Goal: Find specific page/section: Find specific page/section

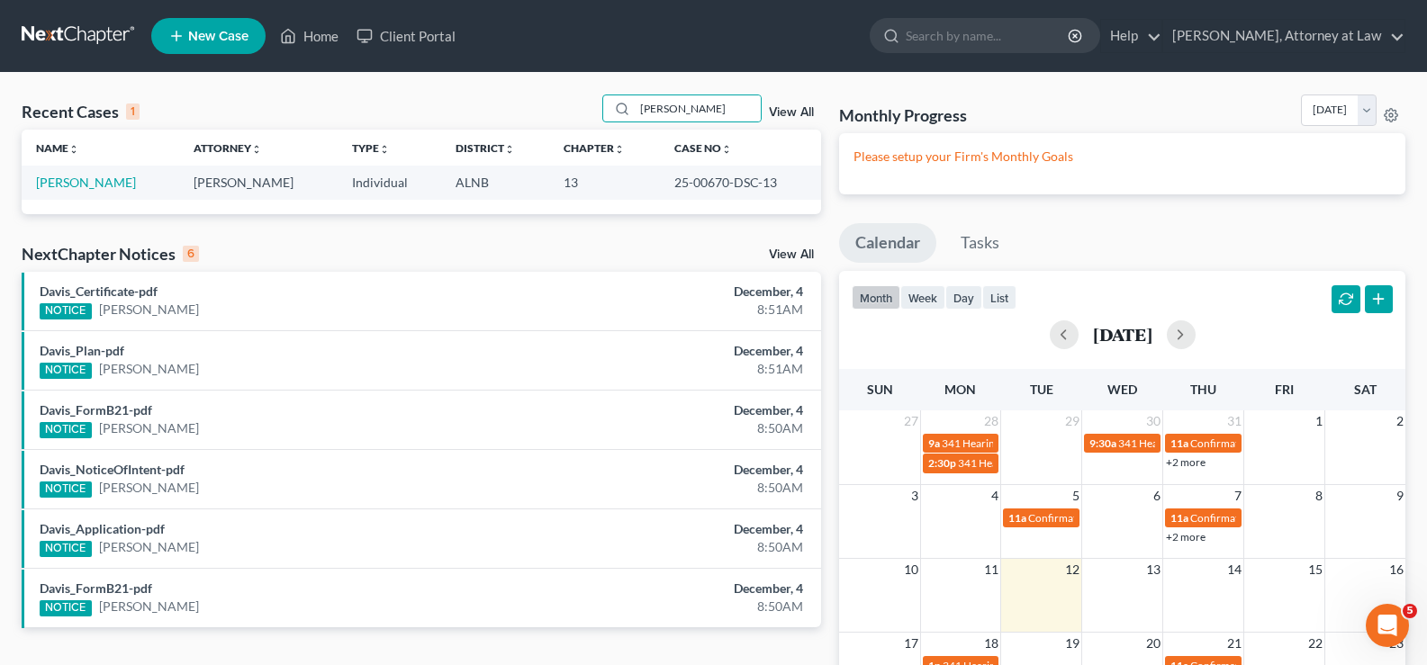
drag, startPoint x: 695, startPoint y: 97, endPoint x: 501, endPoint y: 101, distance: 194.5
click at [504, 104] on div "Recent Cases 1 preston View All" at bounding box center [422, 112] width 800 height 35
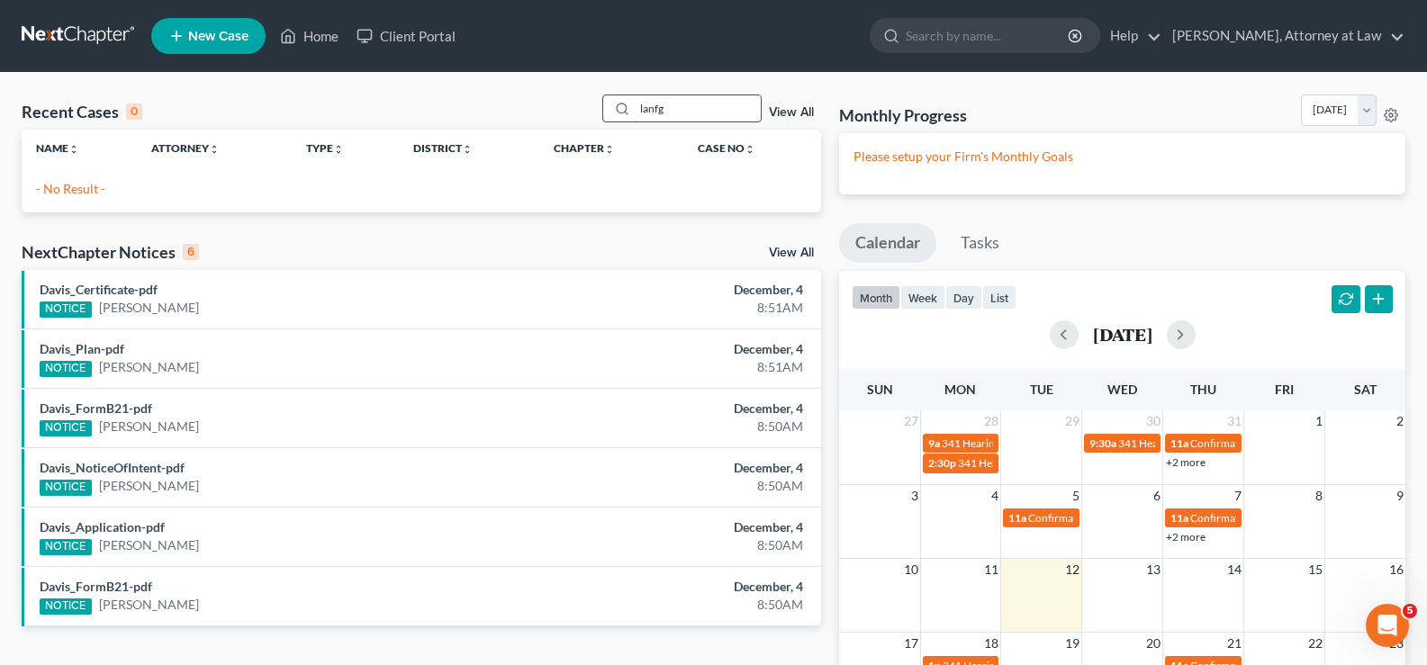
click at [661, 102] on input "lanfg" at bounding box center [698, 108] width 126 height 26
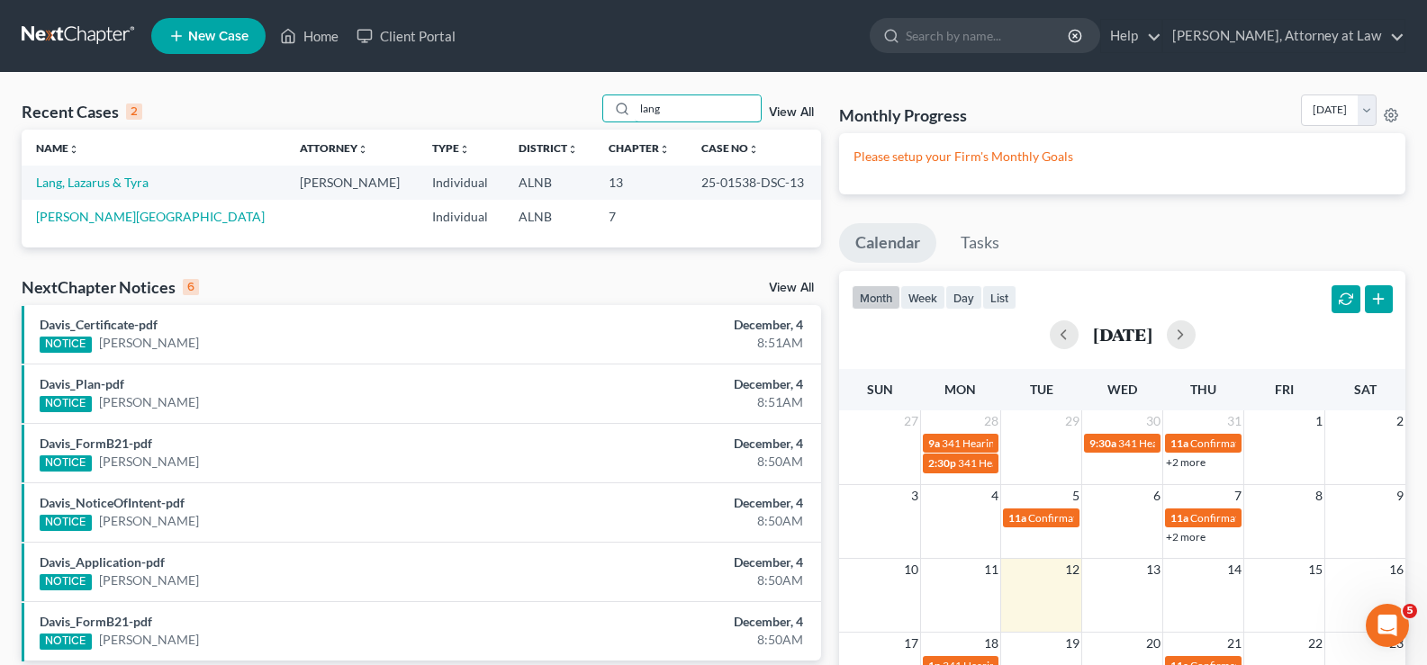
drag, startPoint x: 645, startPoint y: 111, endPoint x: 564, endPoint y: 95, distance: 82.7
click at [564, 95] on div "Recent Cases 2 lang View All" at bounding box center [422, 112] width 800 height 35
type input "[PERSON_NAME]"
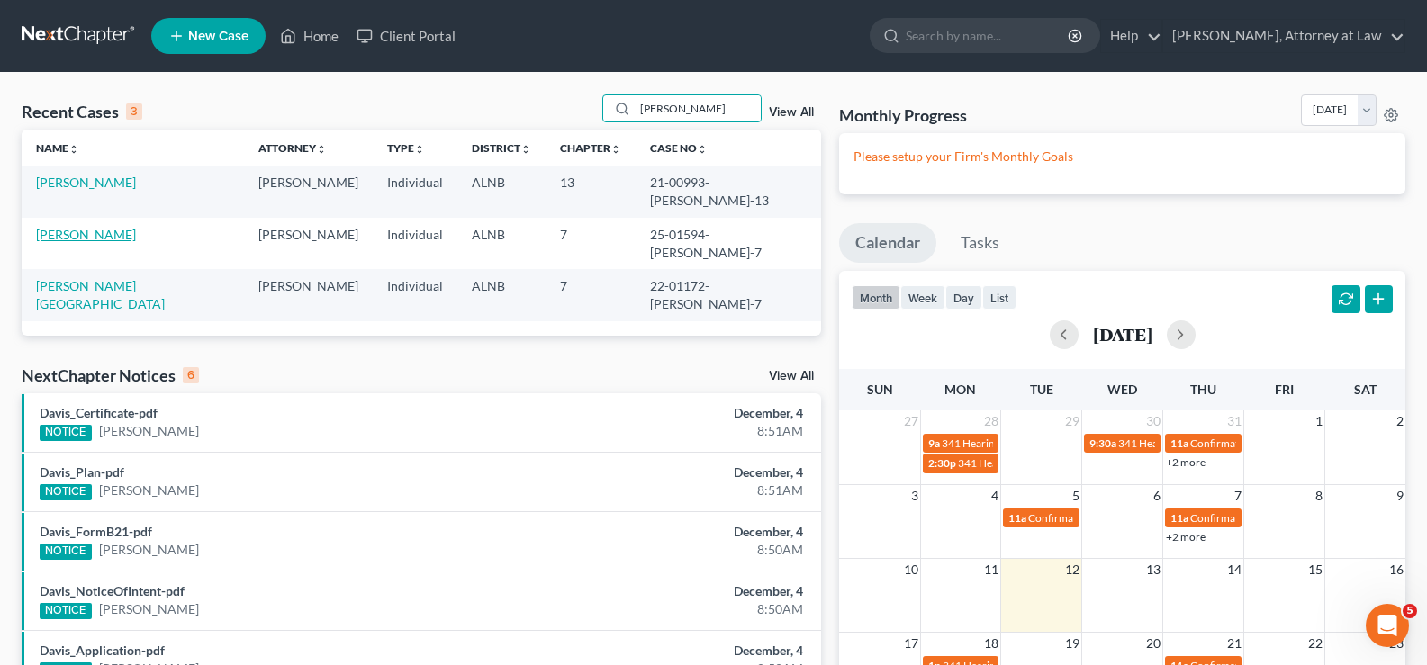
click at [70, 227] on link "[PERSON_NAME]" at bounding box center [86, 234] width 100 height 15
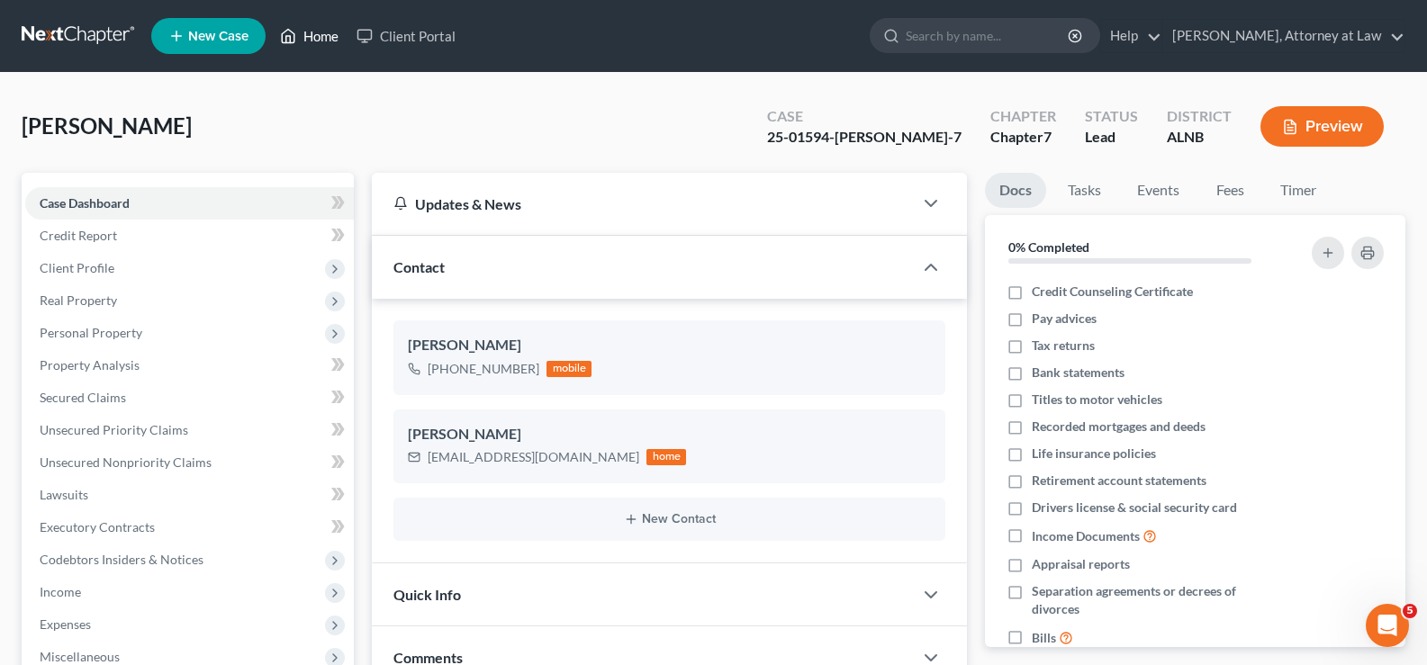
drag, startPoint x: 321, startPoint y: 30, endPoint x: 980, endPoint y: 204, distance: 681.1
click at [321, 32] on link "Home" at bounding box center [309, 36] width 77 height 32
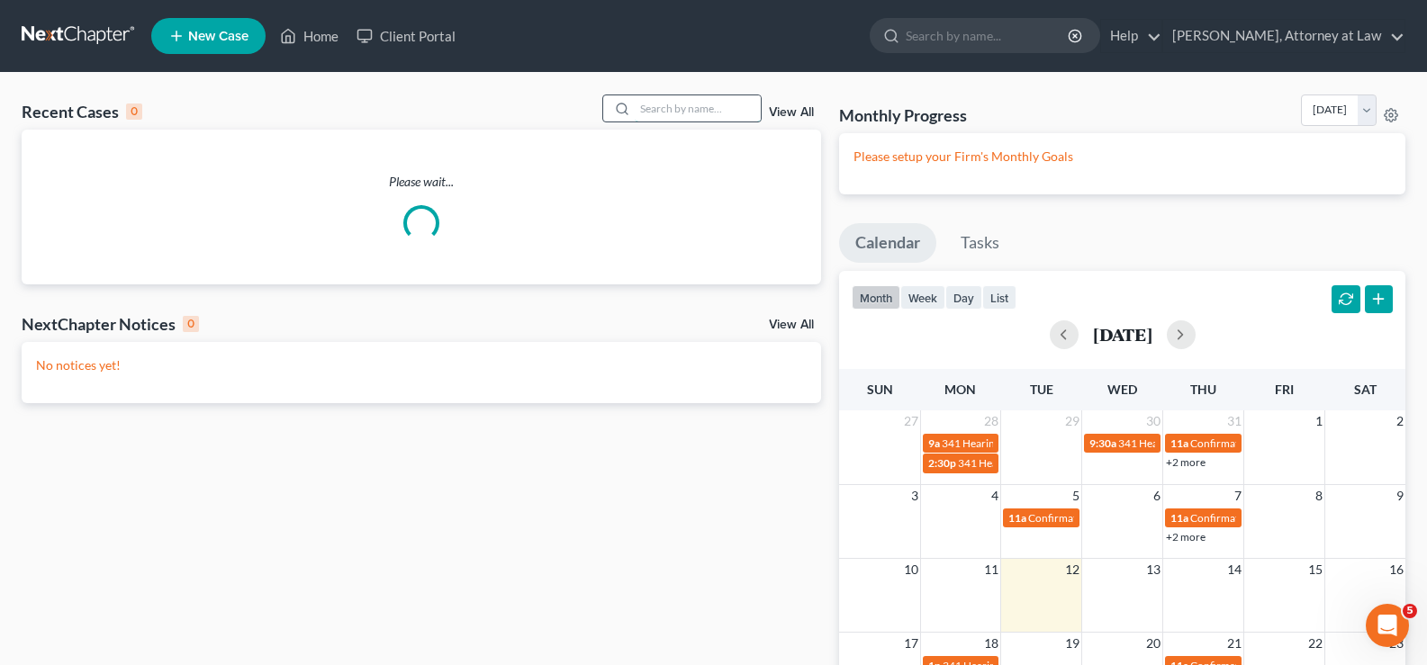
click at [684, 112] on input "search" at bounding box center [698, 108] width 126 height 26
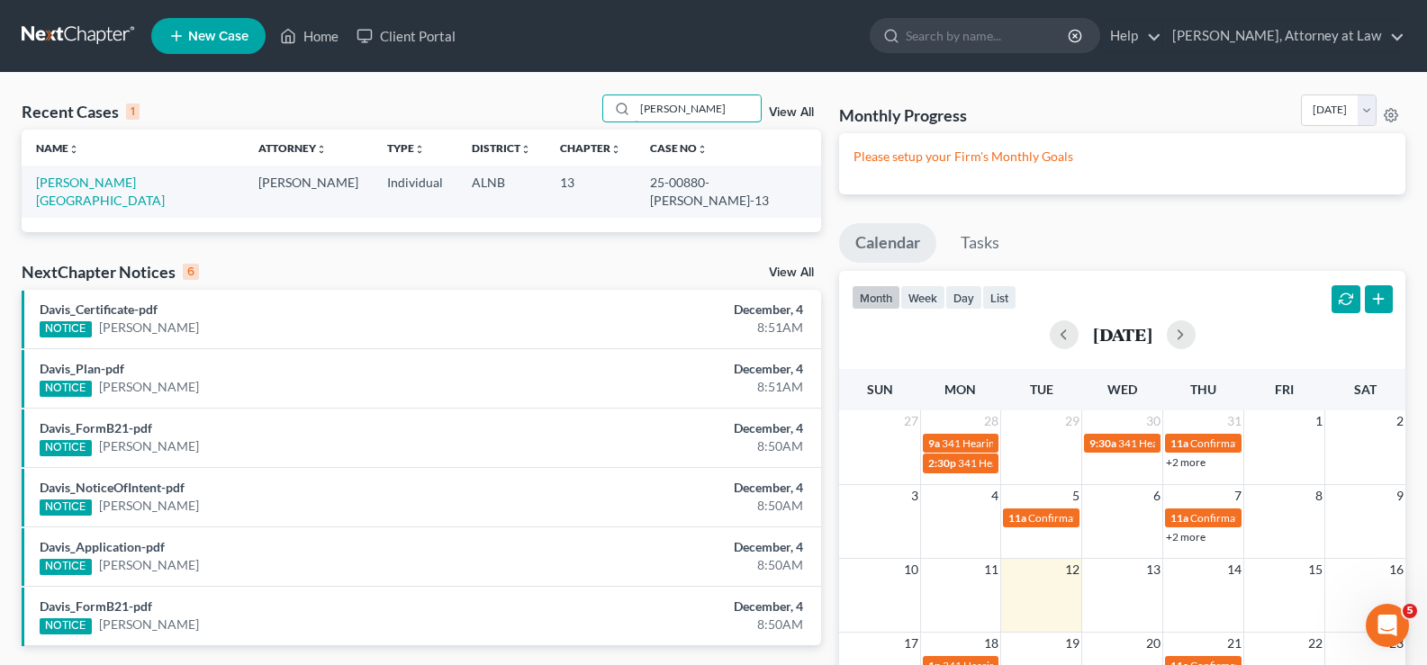
type input "[PERSON_NAME]"
